Goal: Transaction & Acquisition: Purchase product/service

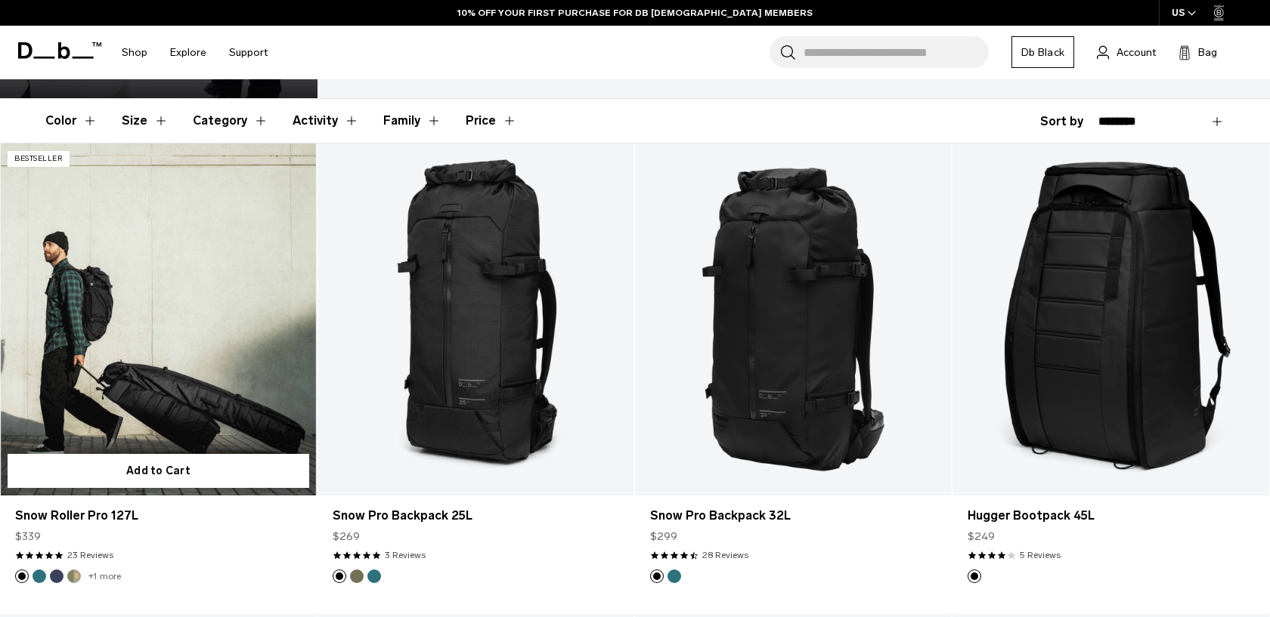
click at [152, 378] on link "Snow Roller Pro 127L" at bounding box center [158, 320] width 317 height 352
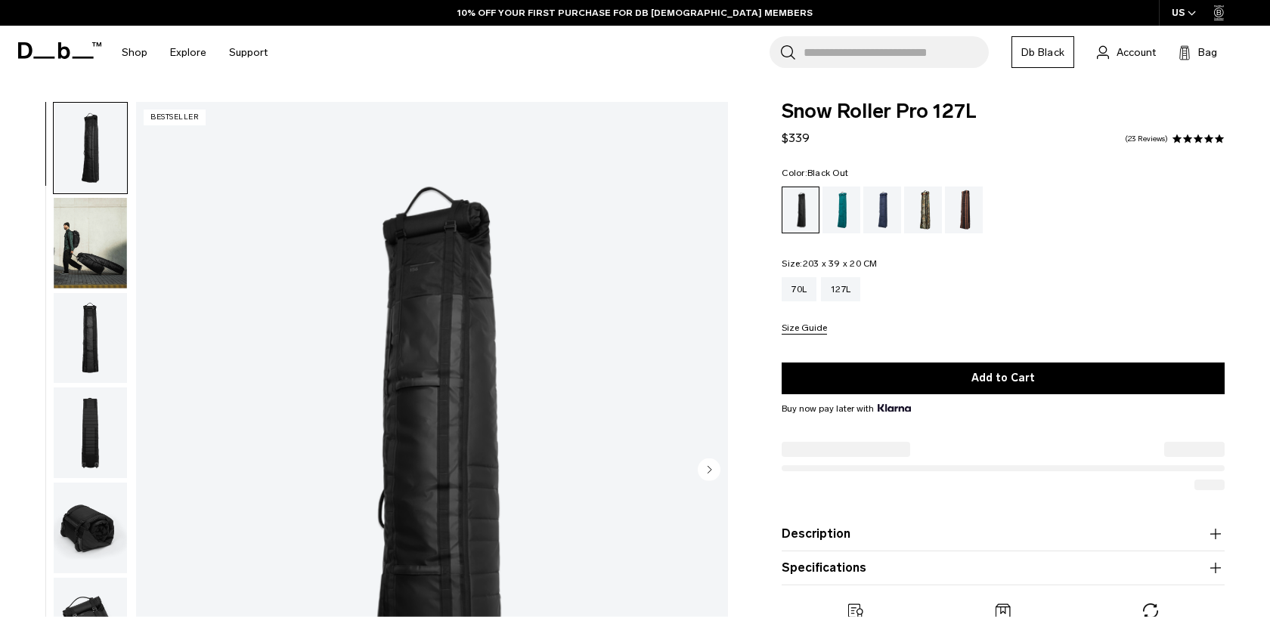
click at [87, 252] on img "button" at bounding box center [90, 243] width 73 height 91
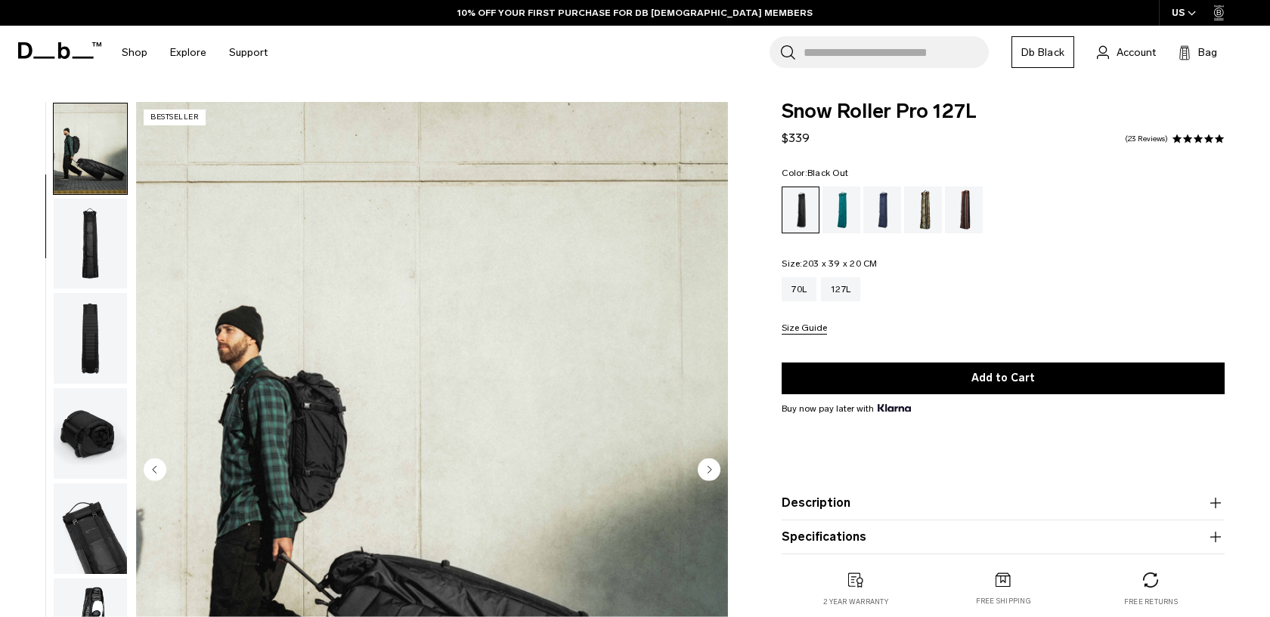
scroll to position [95, 0]
click at [91, 274] on img "button" at bounding box center [90, 243] width 73 height 91
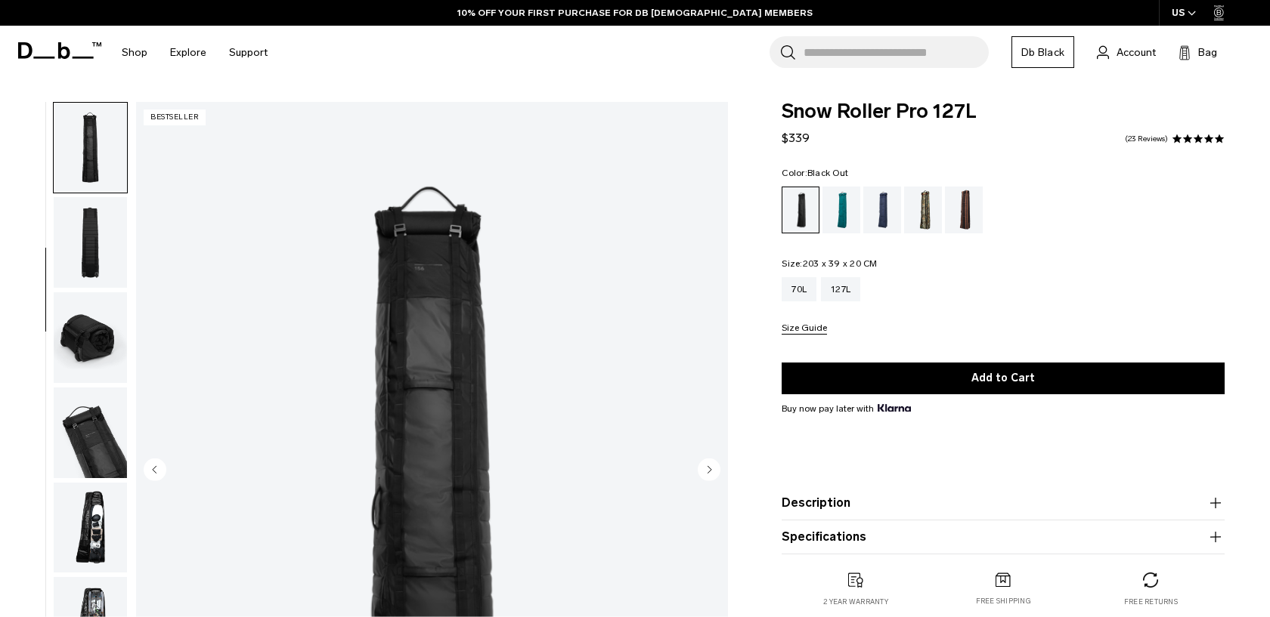
click at [93, 283] on img "button" at bounding box center [90, 242] width 73 height 91
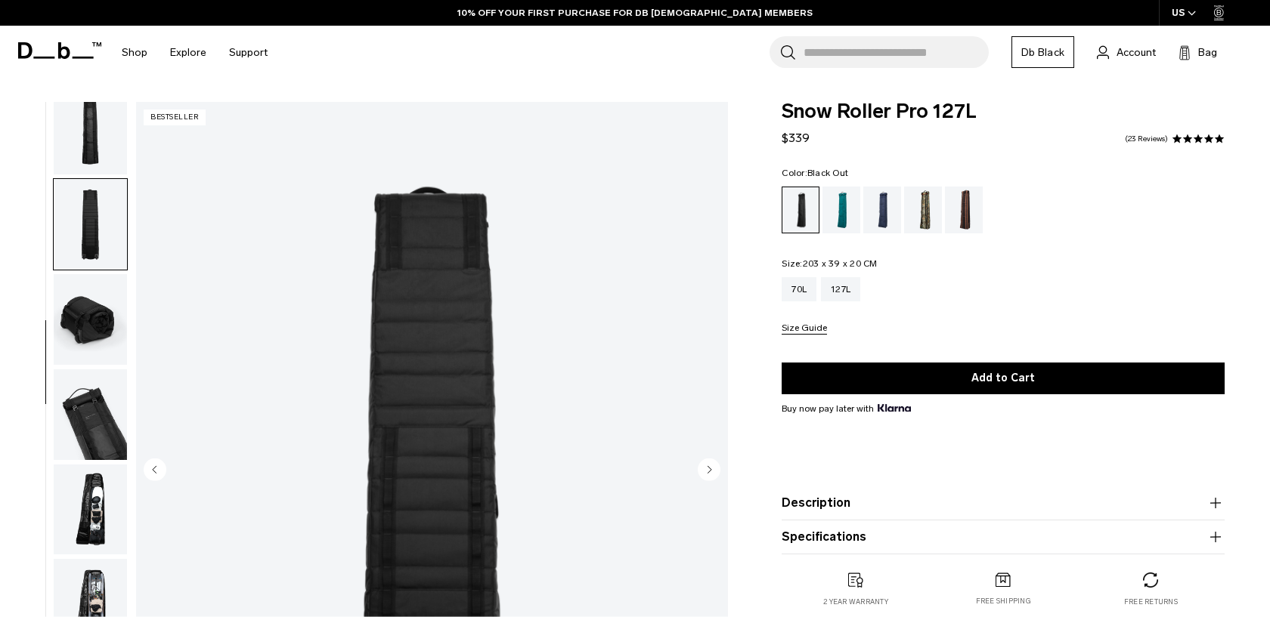
click at [93, 333] on img "button" at bounding box center [90, 319] width 73 height 91
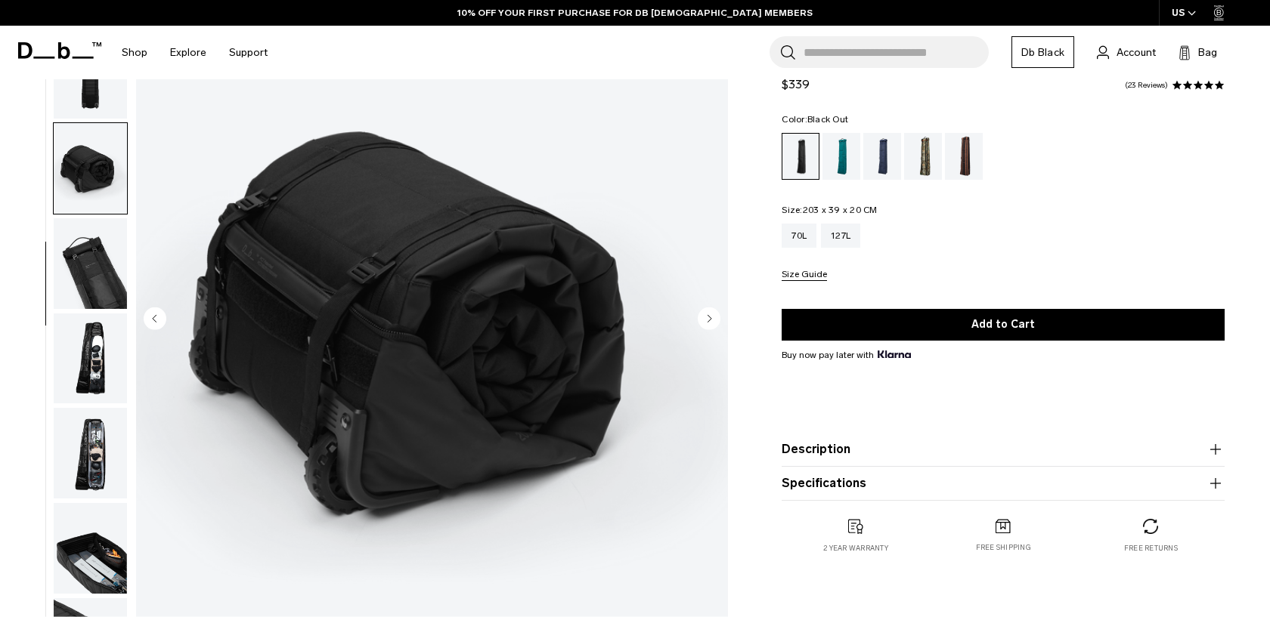
scroll to position [155, 0]
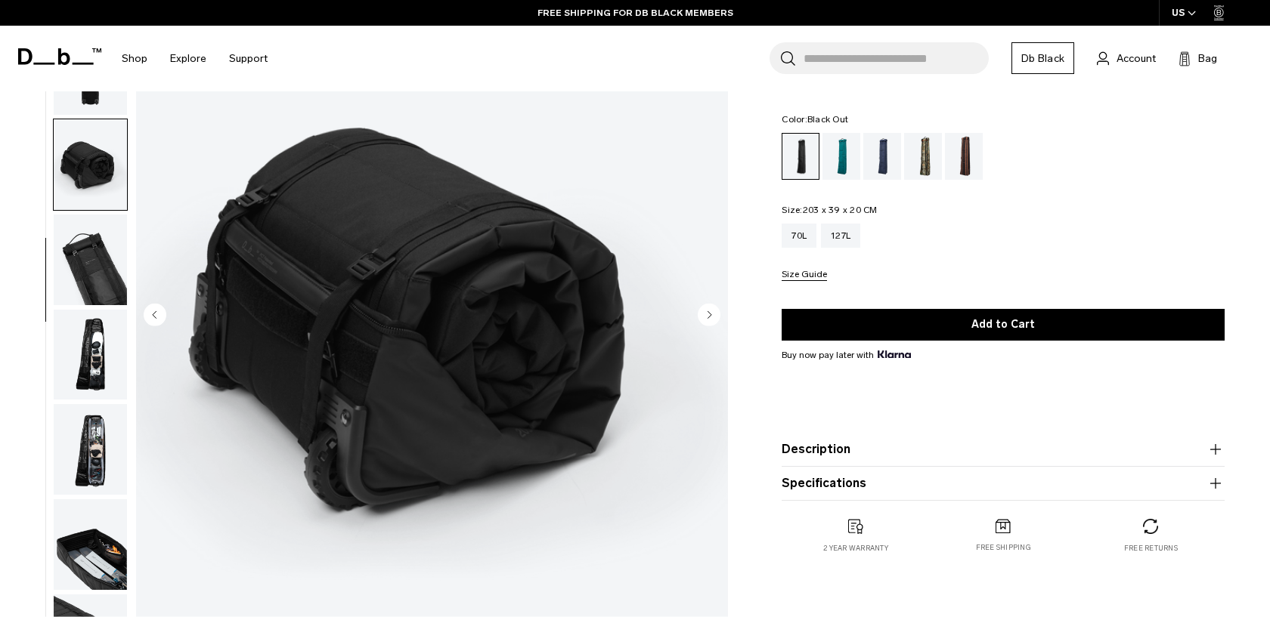
click at [94, 309] on button "button" at bounding box center [90, 355] width 75 height 92
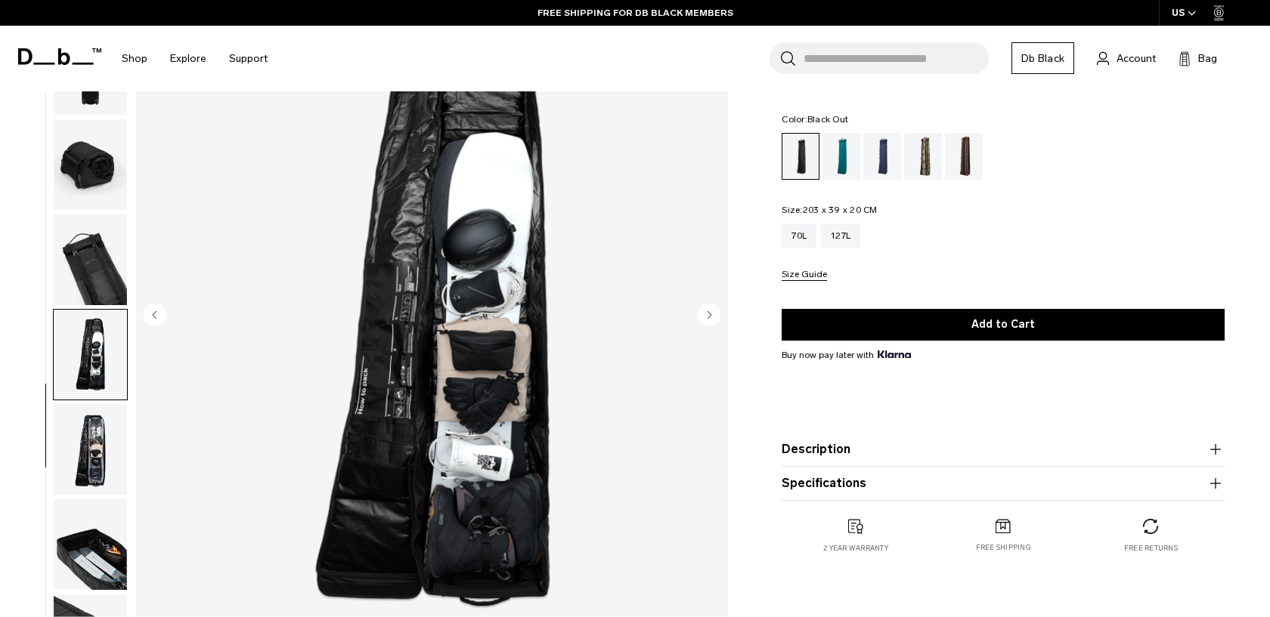
click at [94, 286] on img "button" at bounding box center [90, 260] width 73 height 91
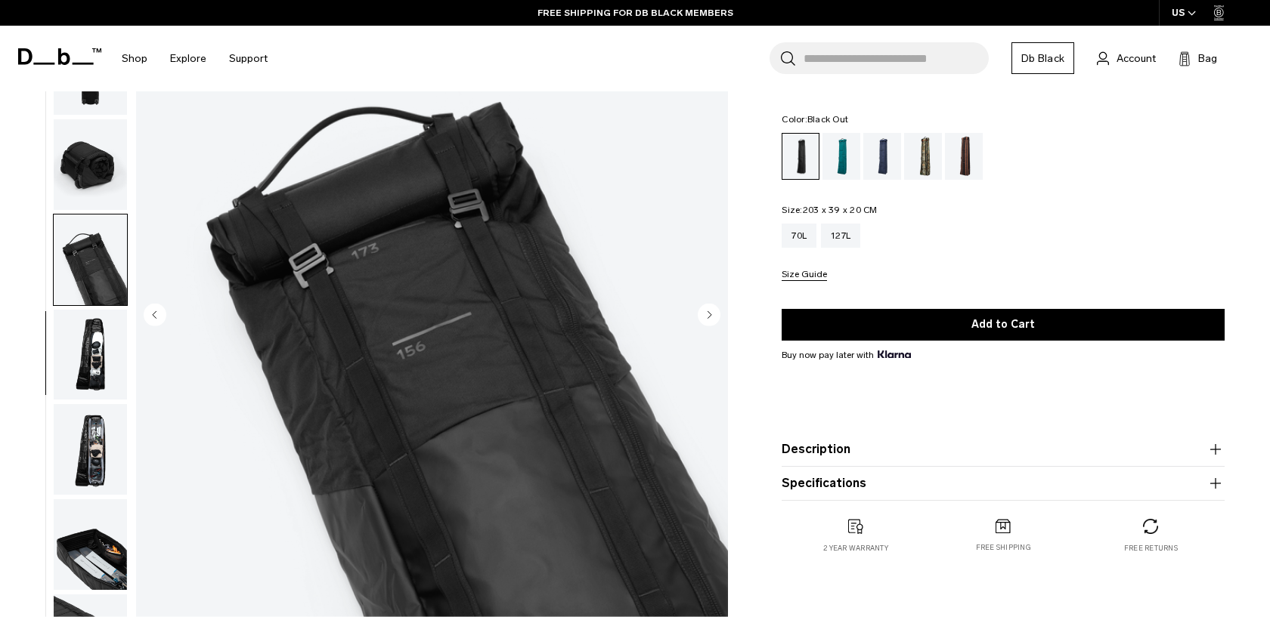
click at [91, 346] on img "button" at bounding box center [90, 355] width 73 height 91
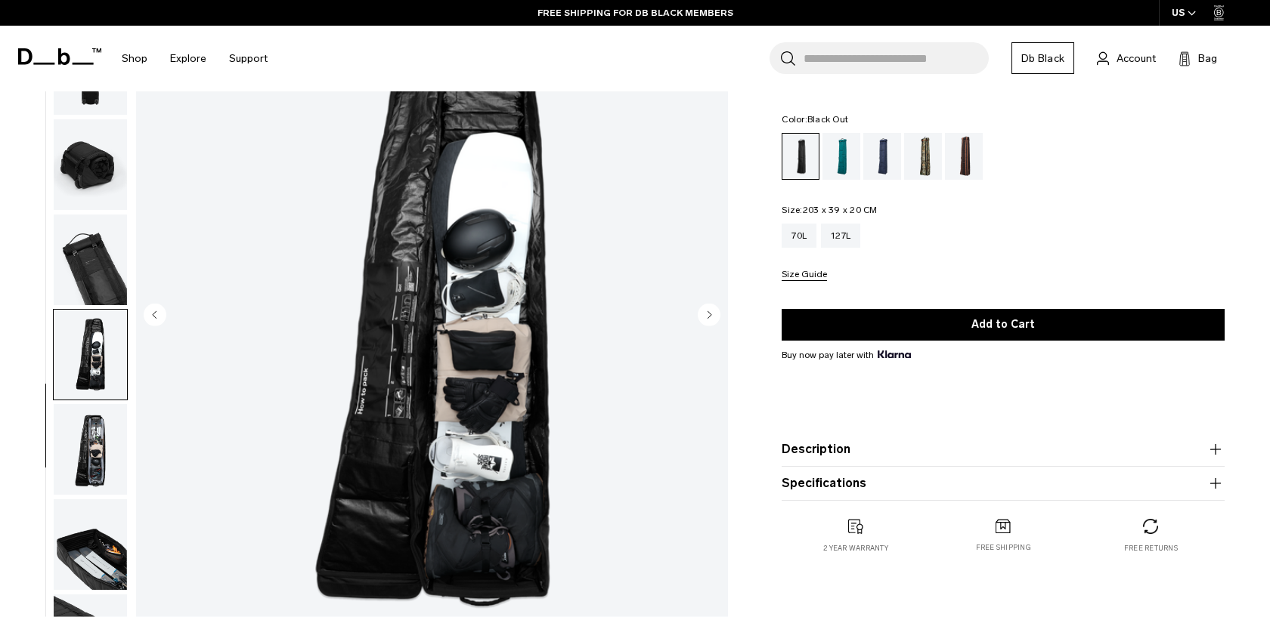
click at [88, 432] on img "button" at bounding box center [90, 449] width 73 height 91
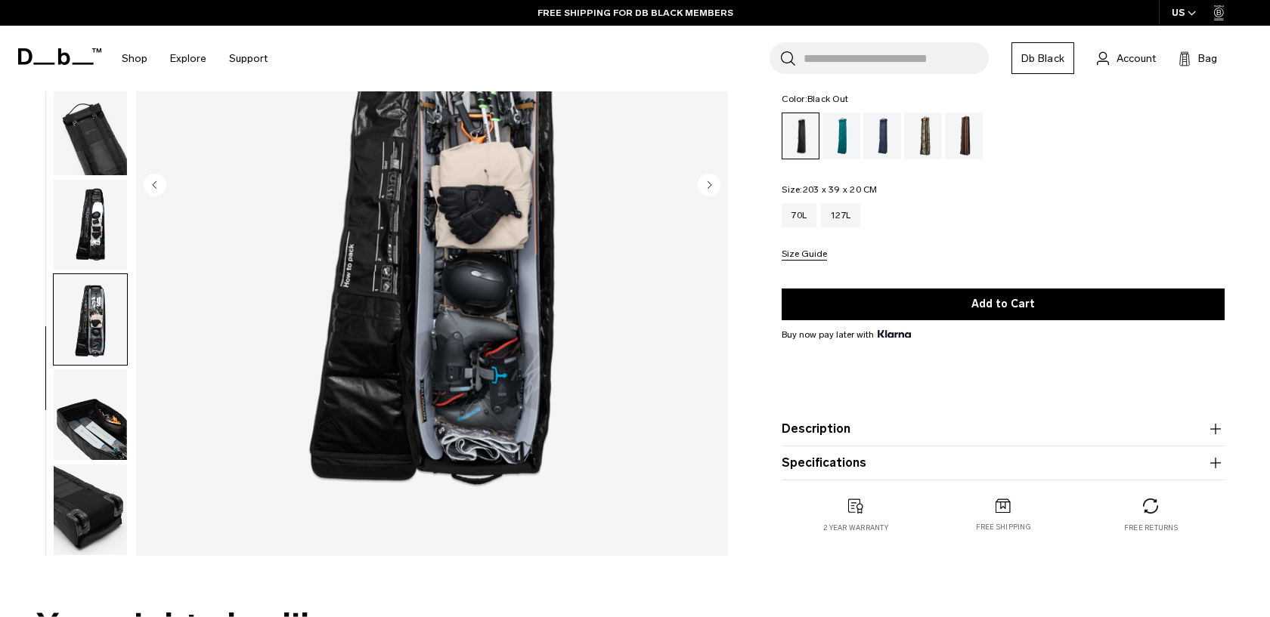
scroll to position [286, 0]
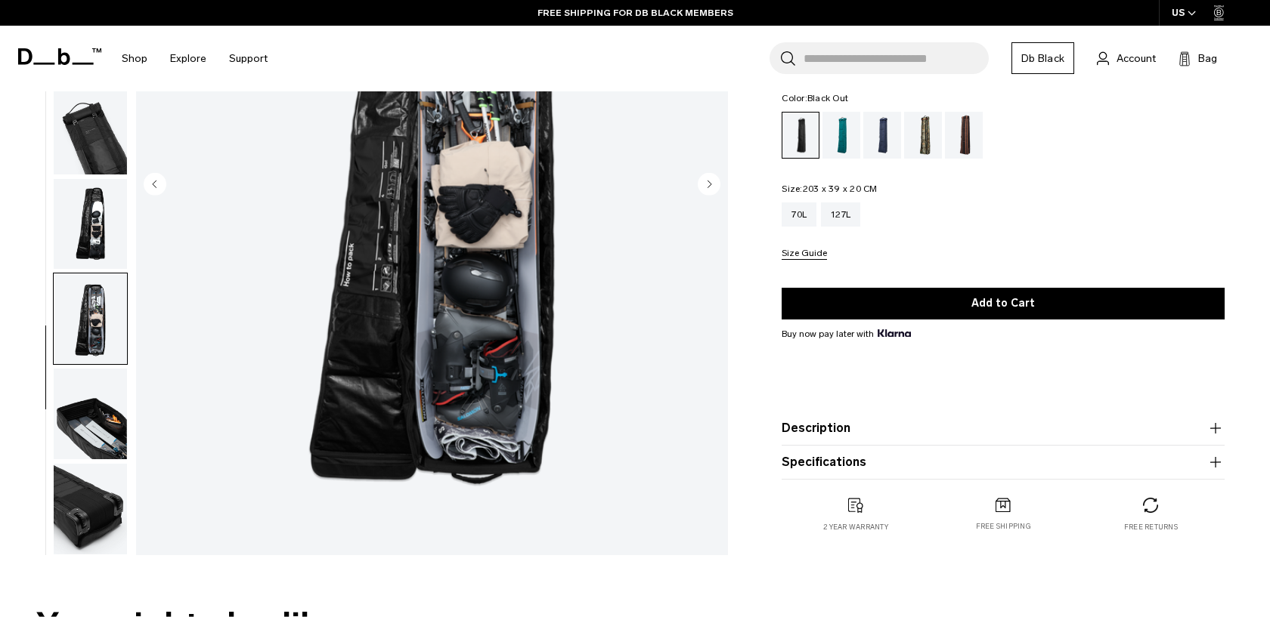
click at [82, 385] on img "button" at bounding box center [90, 414] width 73 height 91
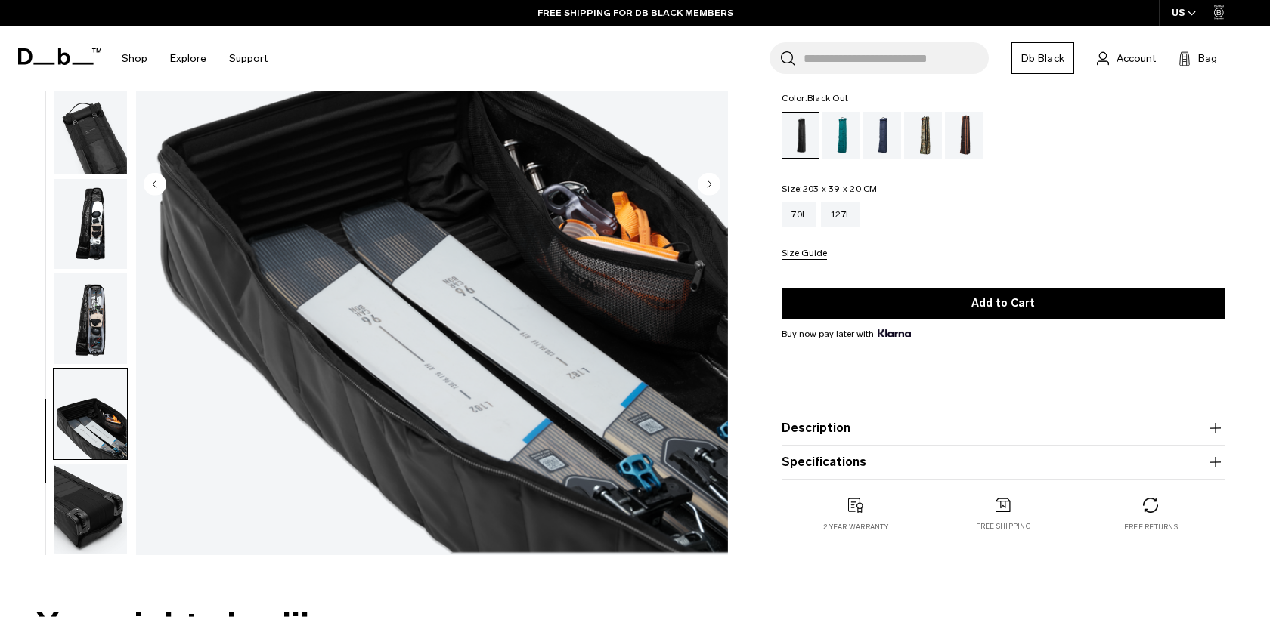
click at [81, 502] on img "button" at bounding box center [90, 509] width 73 height 91
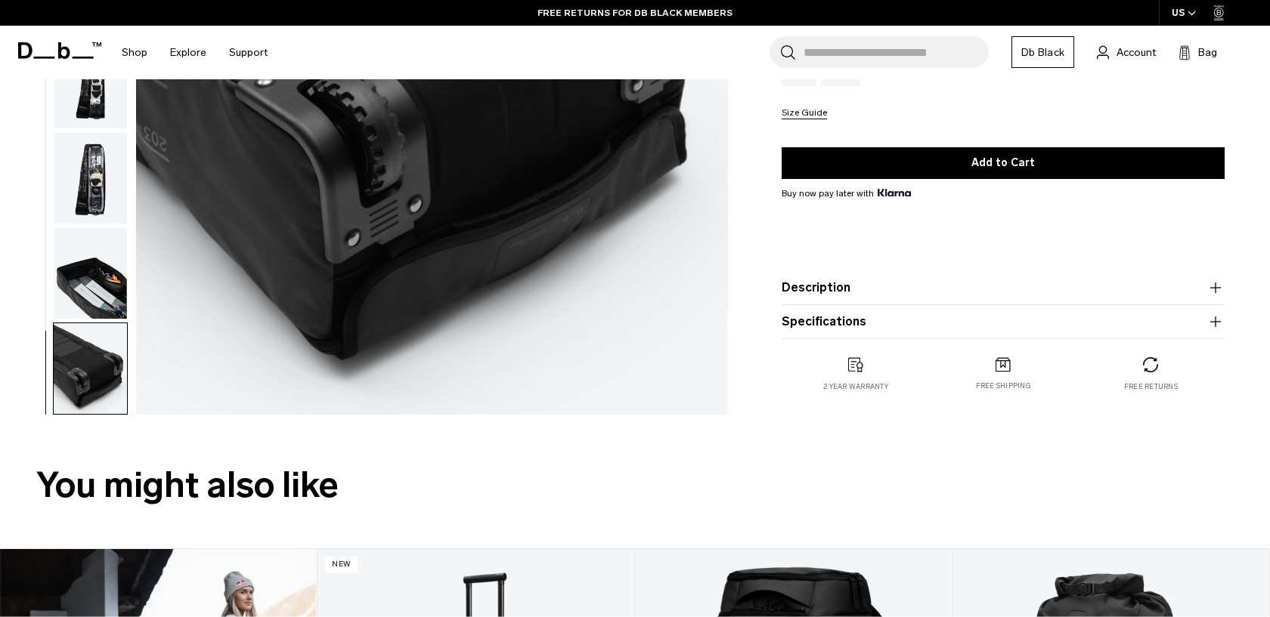
scroll to position [425, 0]
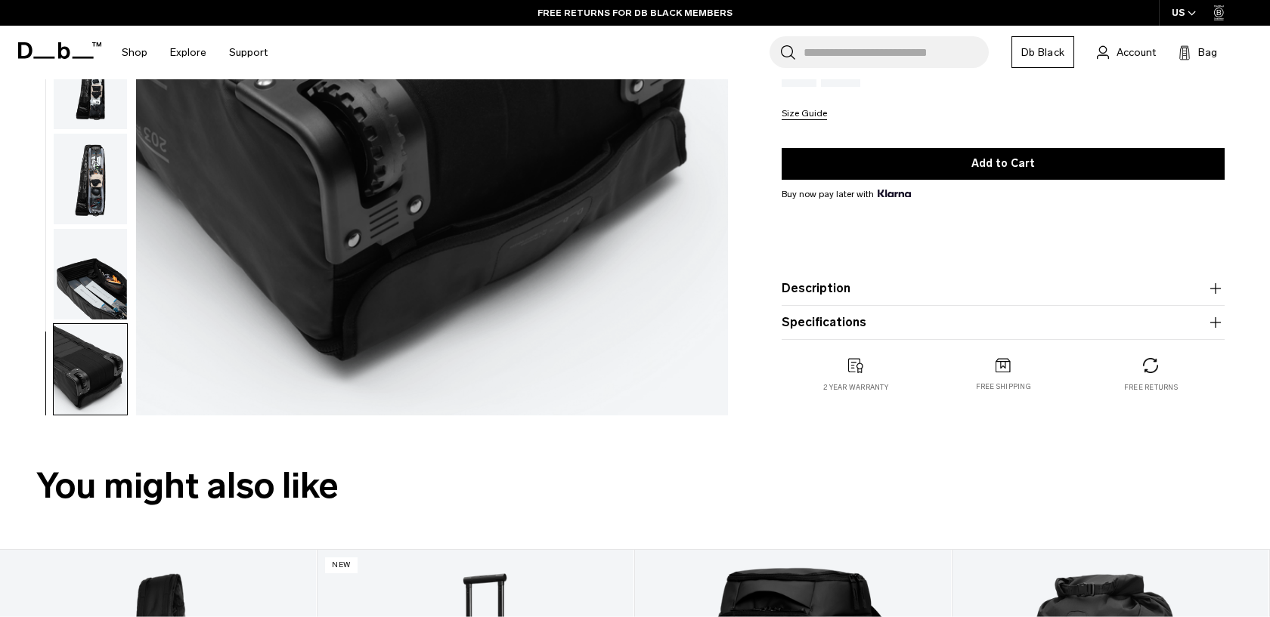
click at [905, 283] on button "Description" at bounding box center [1002, 289] width 443 height 18
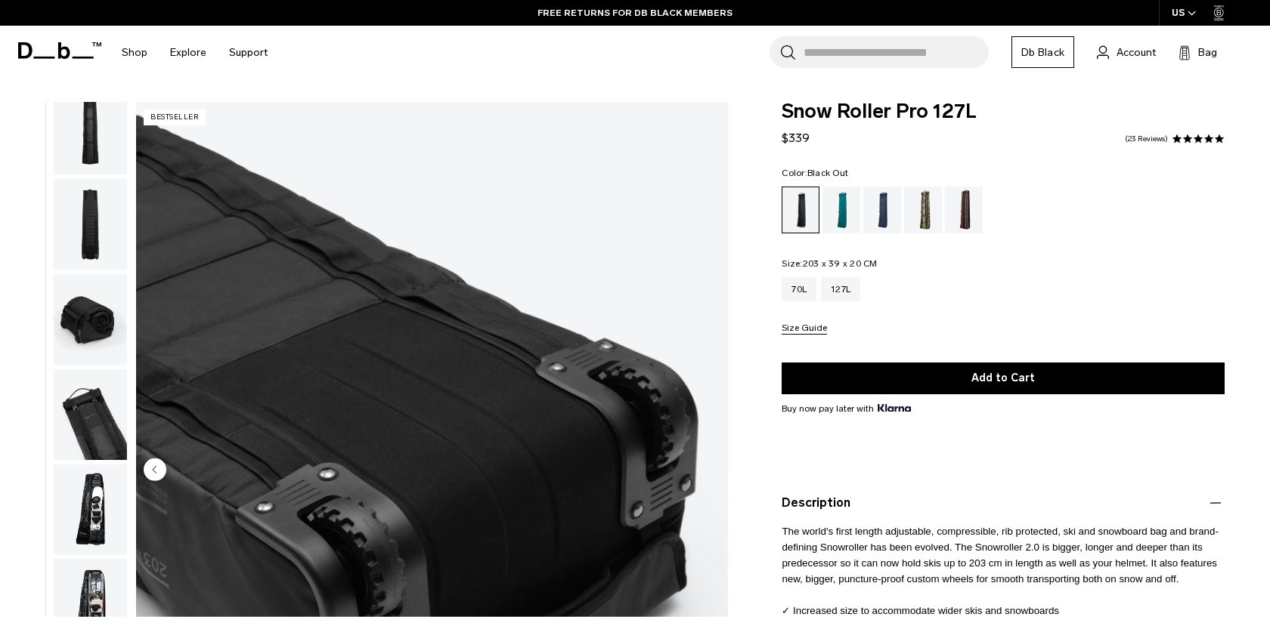
scroll to position [20, 0]
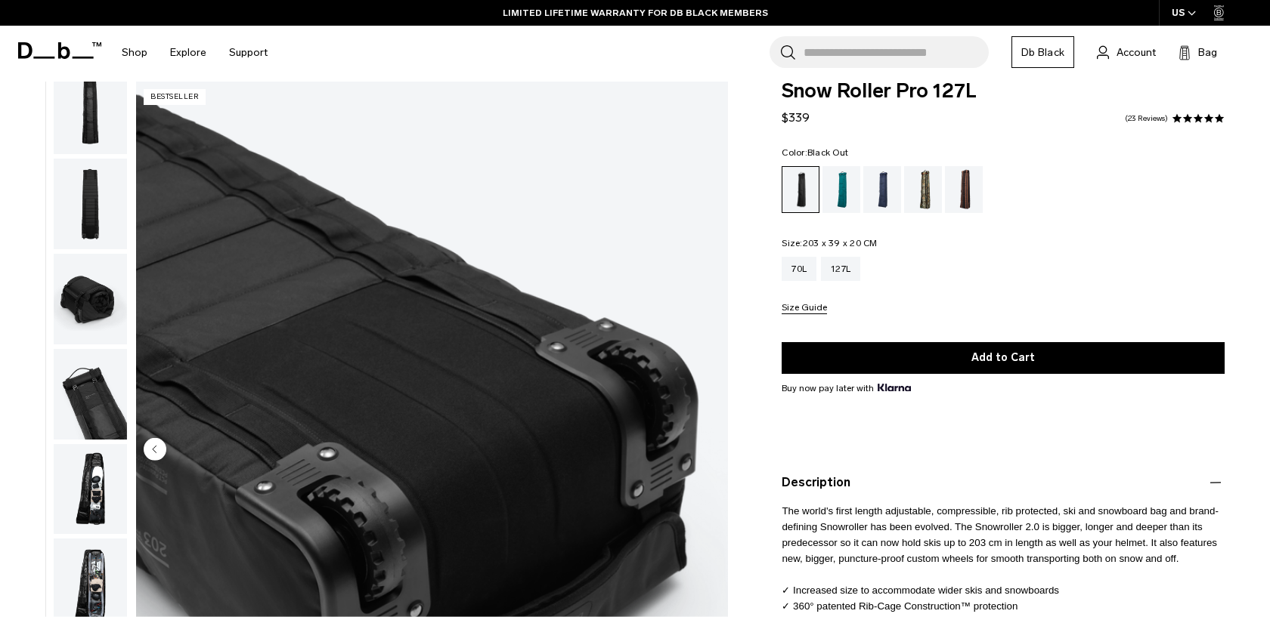
click at [88, 189] on img "button" at bounding box center [90, 204] width 73 height 91
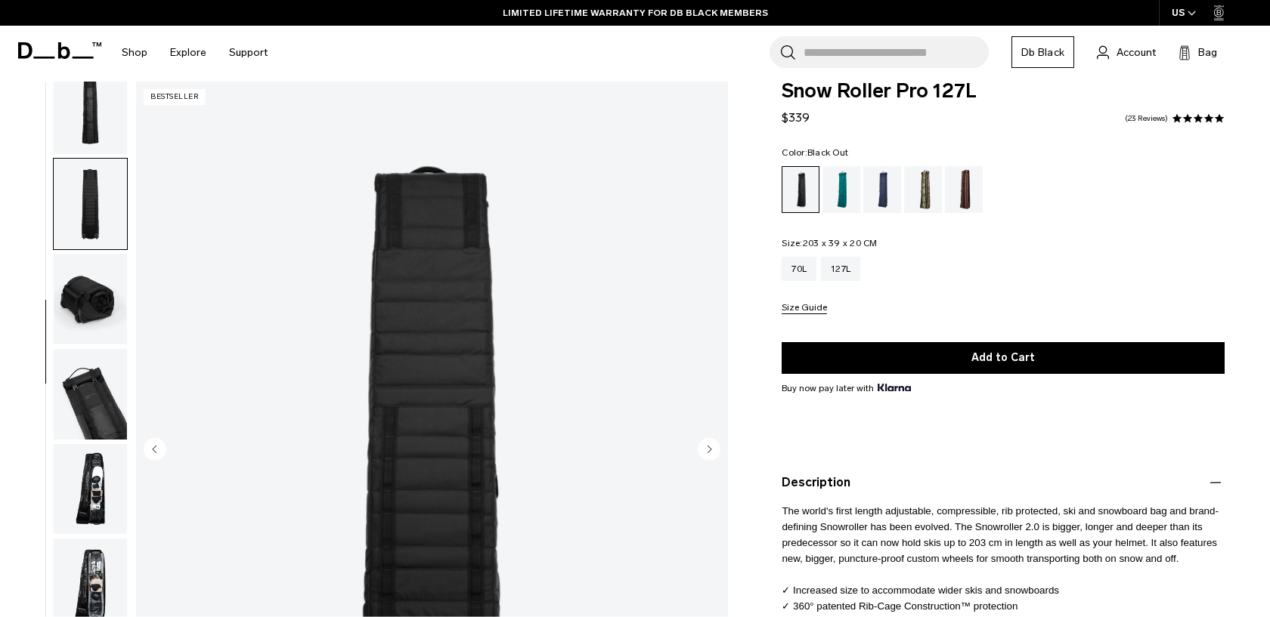
click at [91, 281] on img "button" at bounding box center [90, 299] width 73 height 91
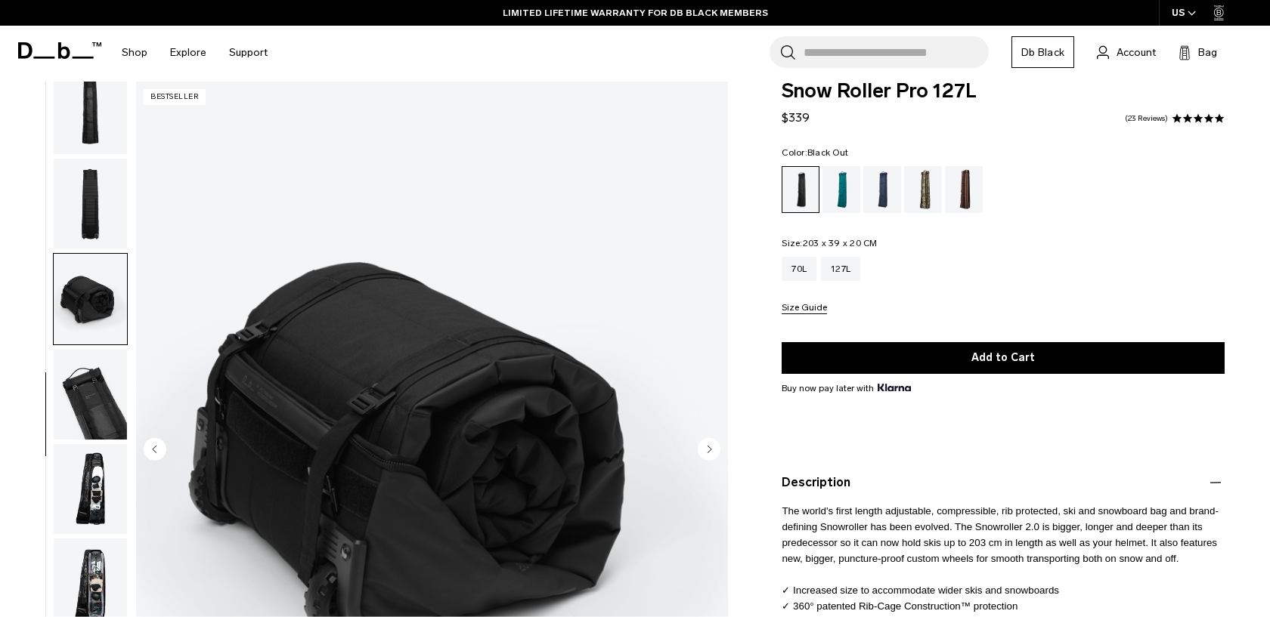
click at [57, 118] on img "button" at bounding box center [90, 109] width 73 height 91
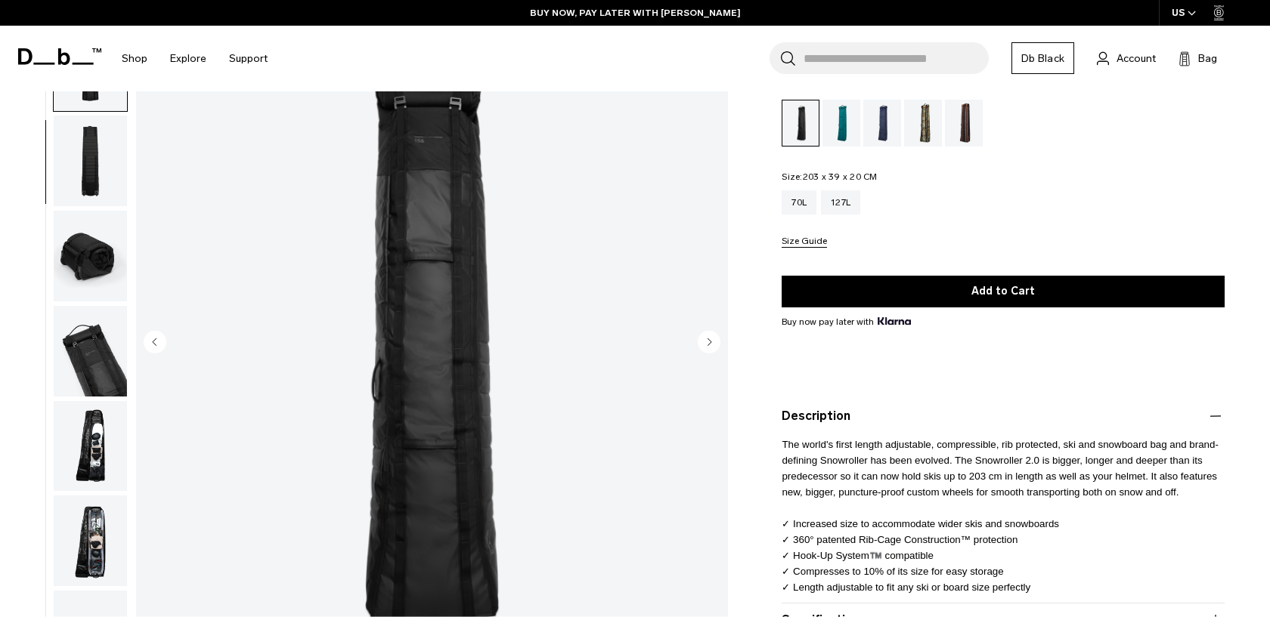
scroll to position [122, 0]
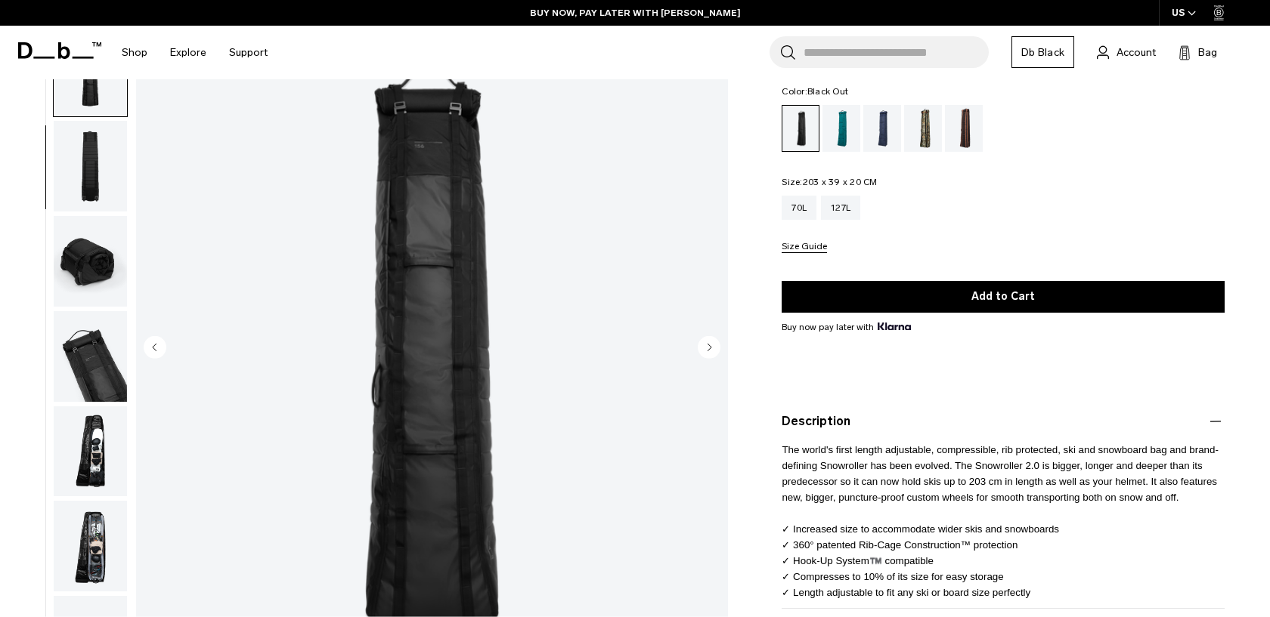
click at [704, 341] on circle "Next slide" at bounding box center [709, 347] width 23 height 23
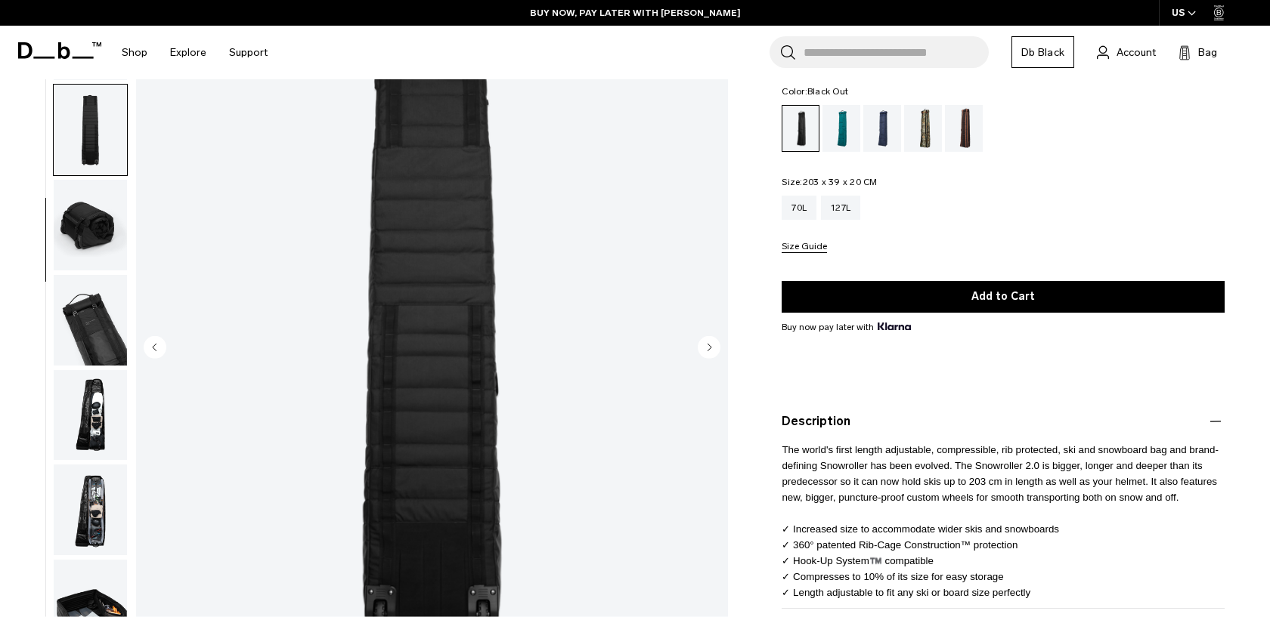
scroll to position [209, 0]
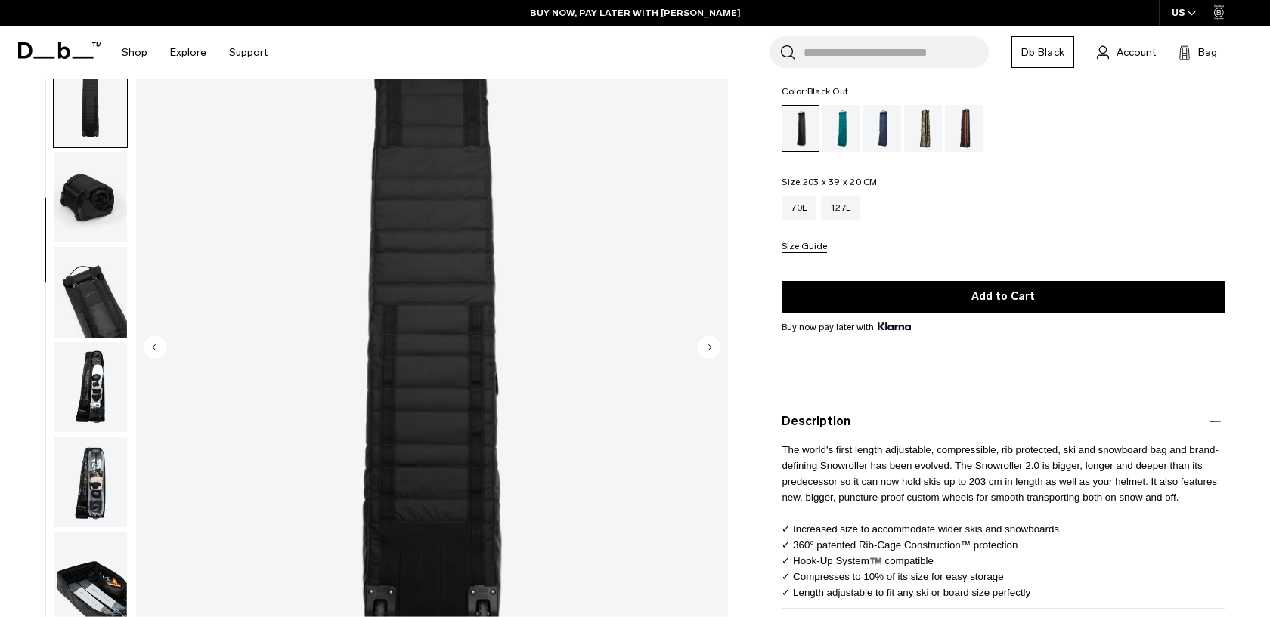
click at [704, 342] on circle "Next slide" at bounding box center [709, 347] width 23 height 23
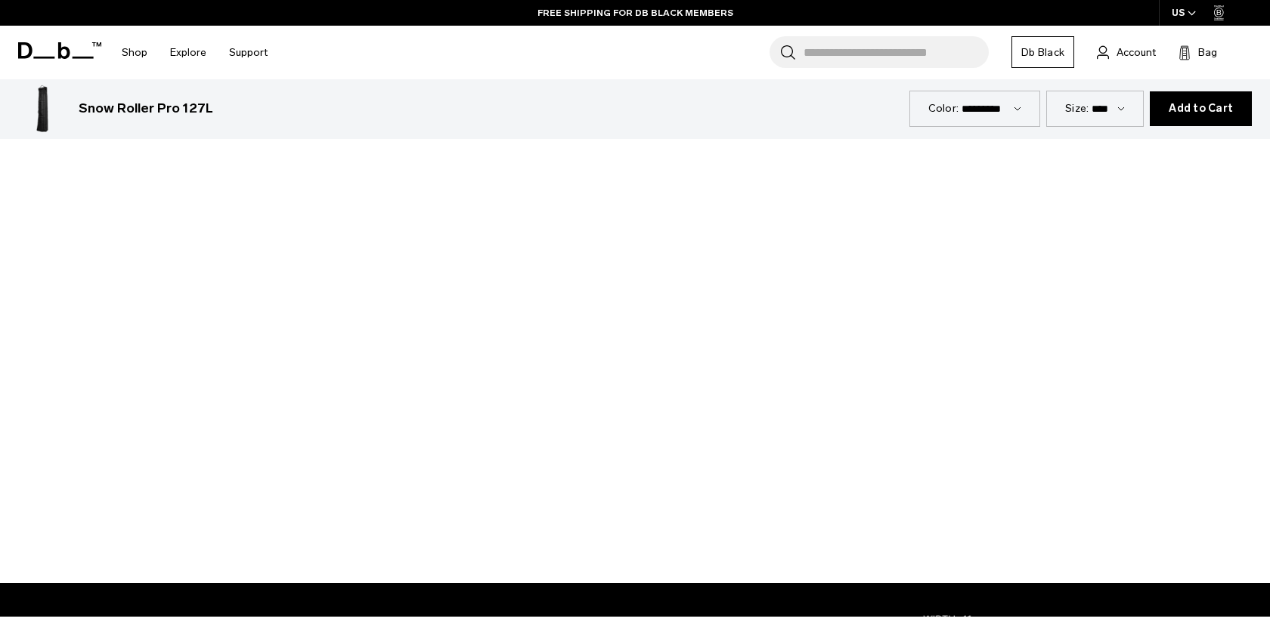
scroll to position [1571, 0]
